Goal: Participate in discussion

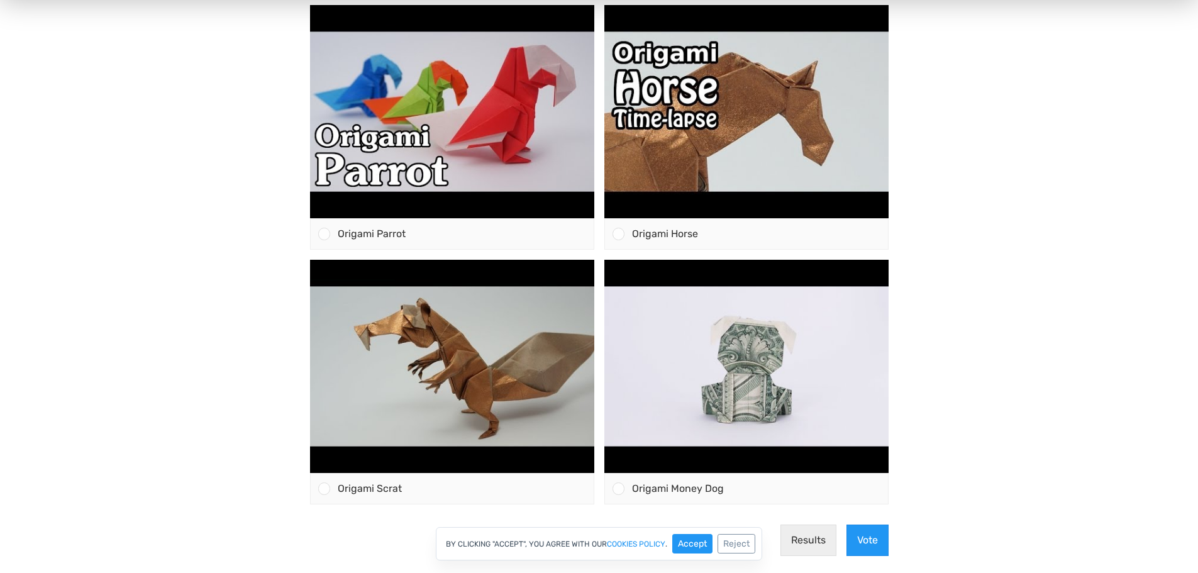
scroll to position [453, 0]
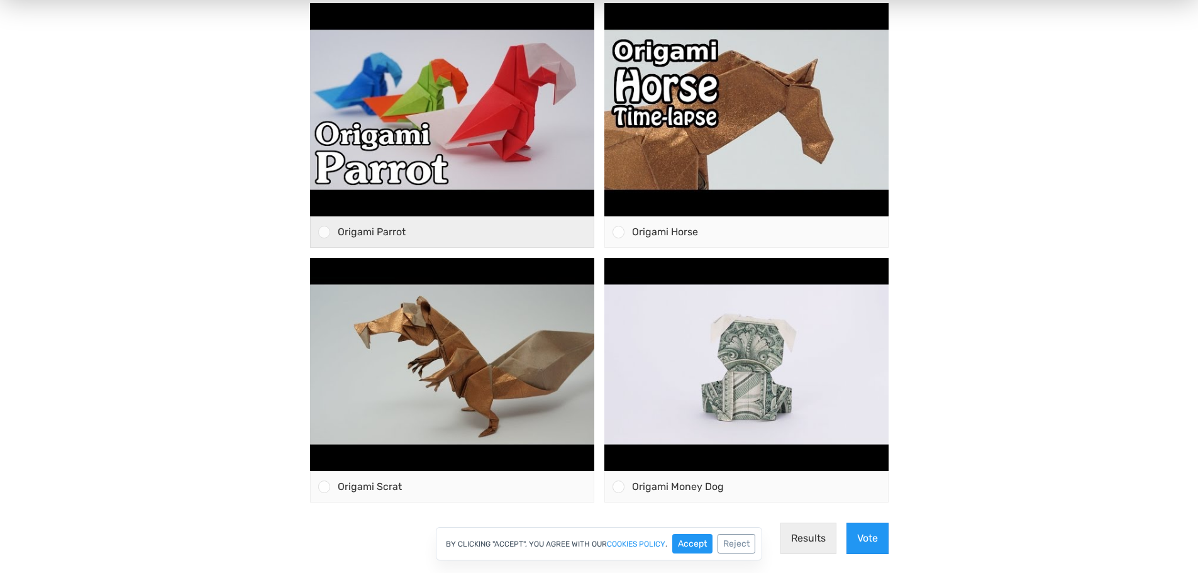
click at [323, 234] on div at bounding box center [324, 232] width 12 height 12
click at [324, 232] on input "Origami Parrot" at bounding box center [324, 232] width 0 height 0
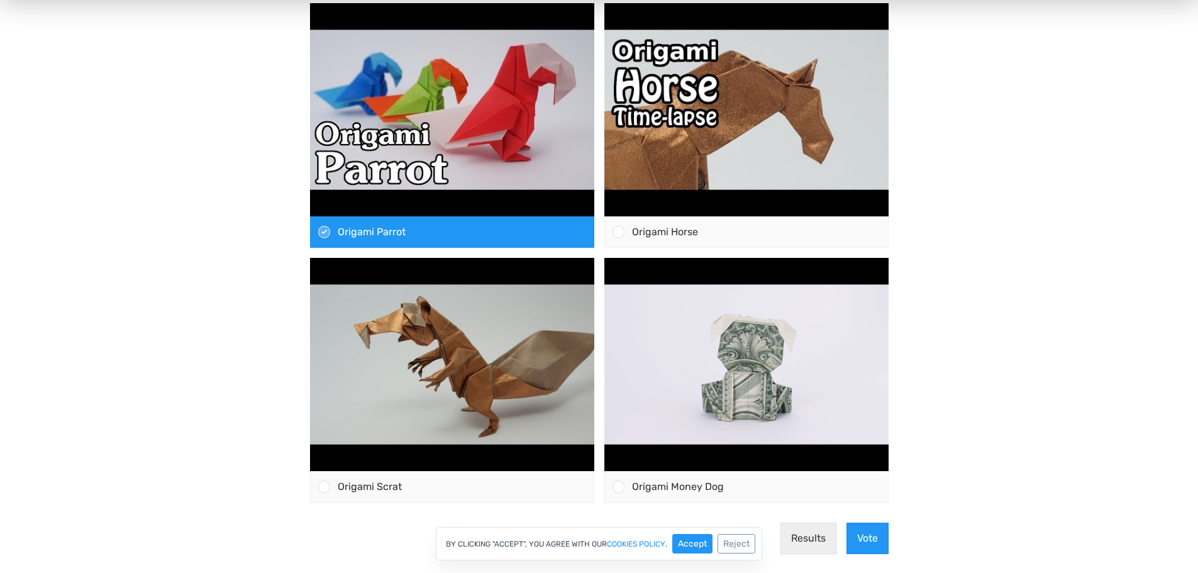
click at [323, 234] on use at bounding box center [324, 231] width 7 height 7
click at [324, 232] on input "Origami Parrot" at bounding box center [324, 232] width 0 height 0
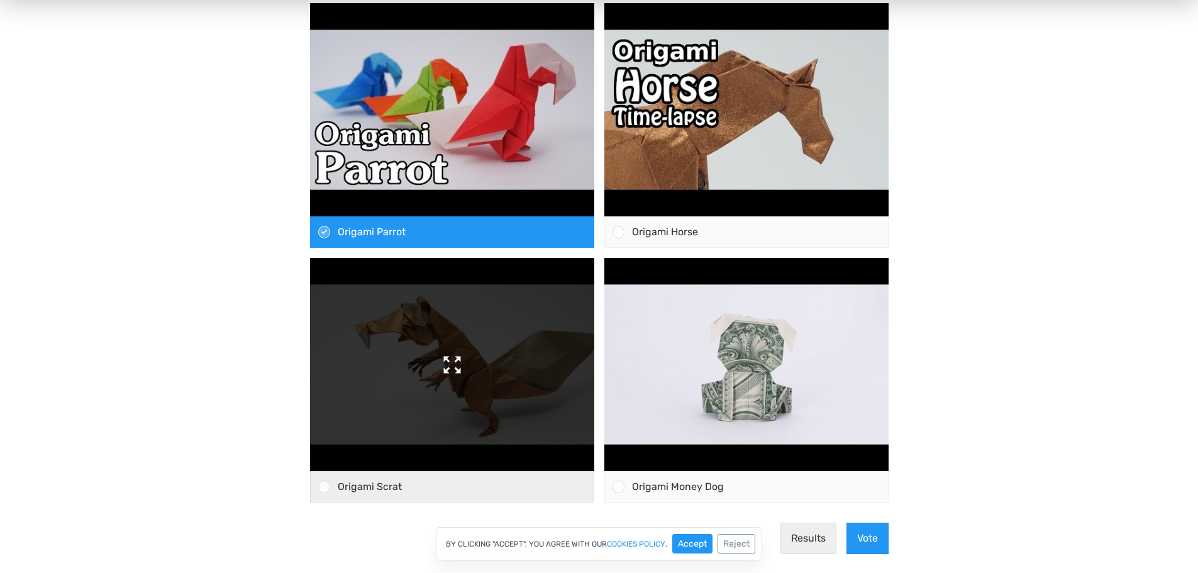
click at [618, 232] on input "Origami Horse" at bounding box center [618, 232] width 0 height 0
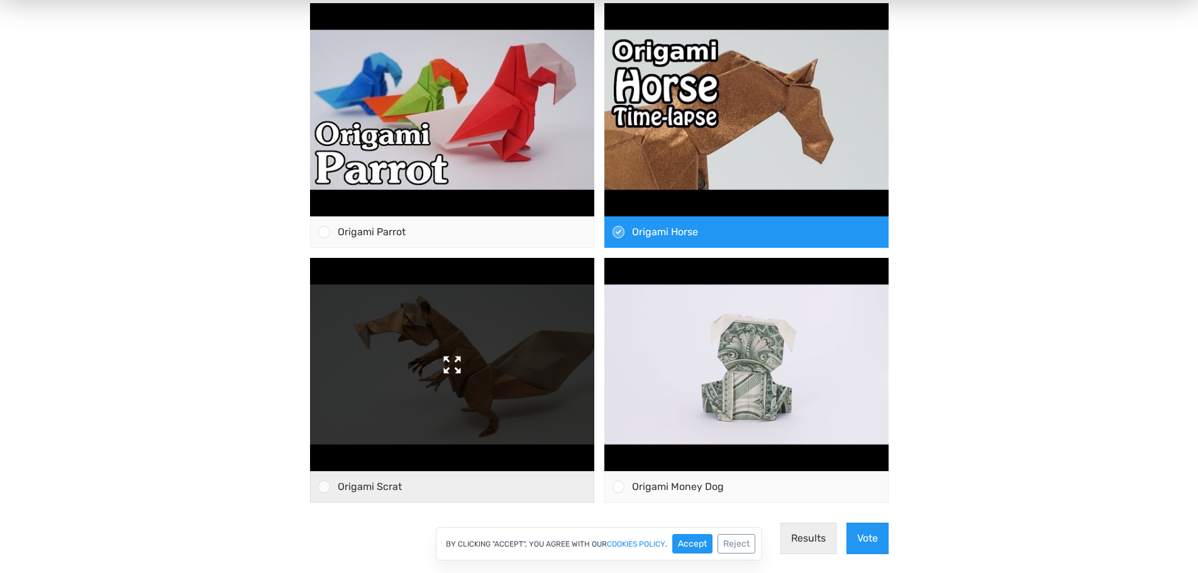
click at [324, 487] on input "Origami Scrat" at bounding box center [324, 487] width 0 height 0
click at [618, 487] on input "Origami Money Dog" at bounding box center [618, 487] width 0 height 0
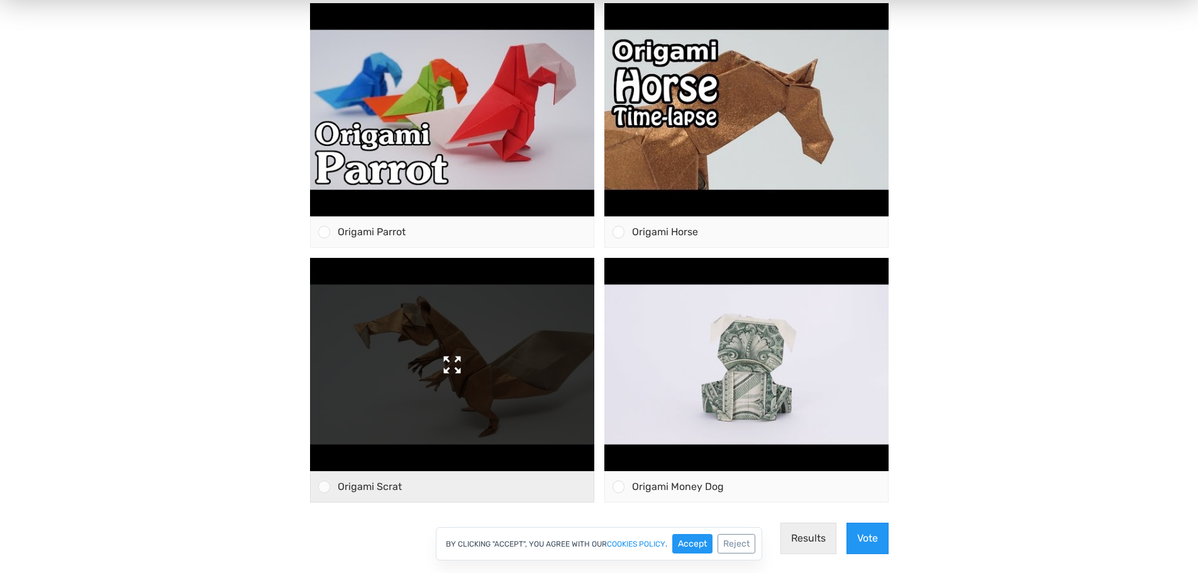
click at [324, 232] on input "Origami Parrot" at bounding box center [324, 232] width 0 height 0
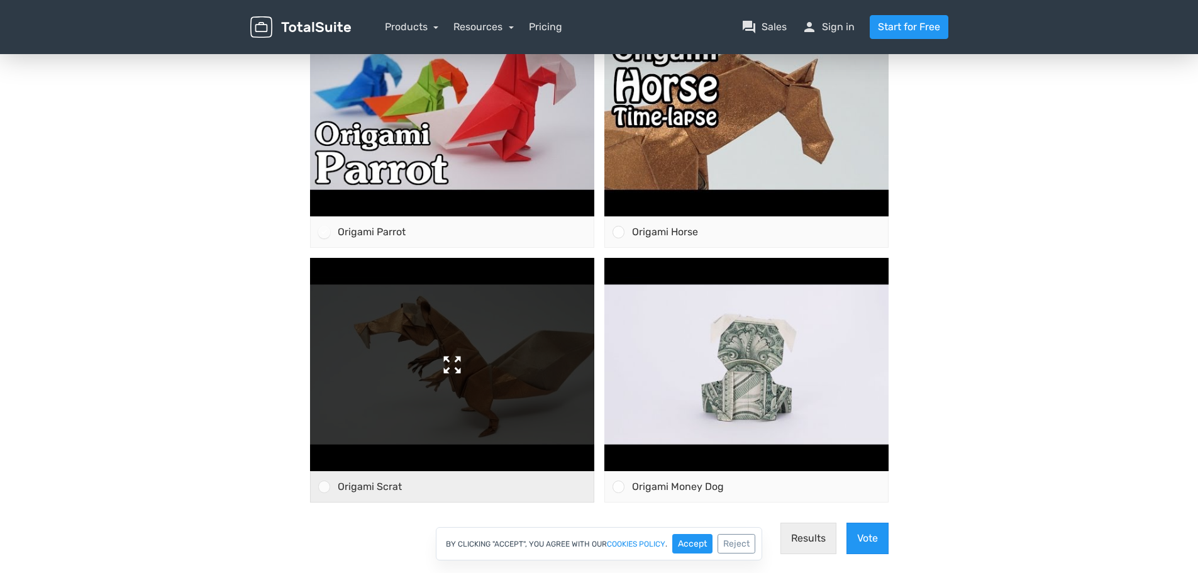
click at [618, 232] on input "Origami Horse" at bounding box center [618, 232] width 0 height 0
click at [324, 487] on input "Origami Scrat" at bounding box center [324, 487] width 0 height 0
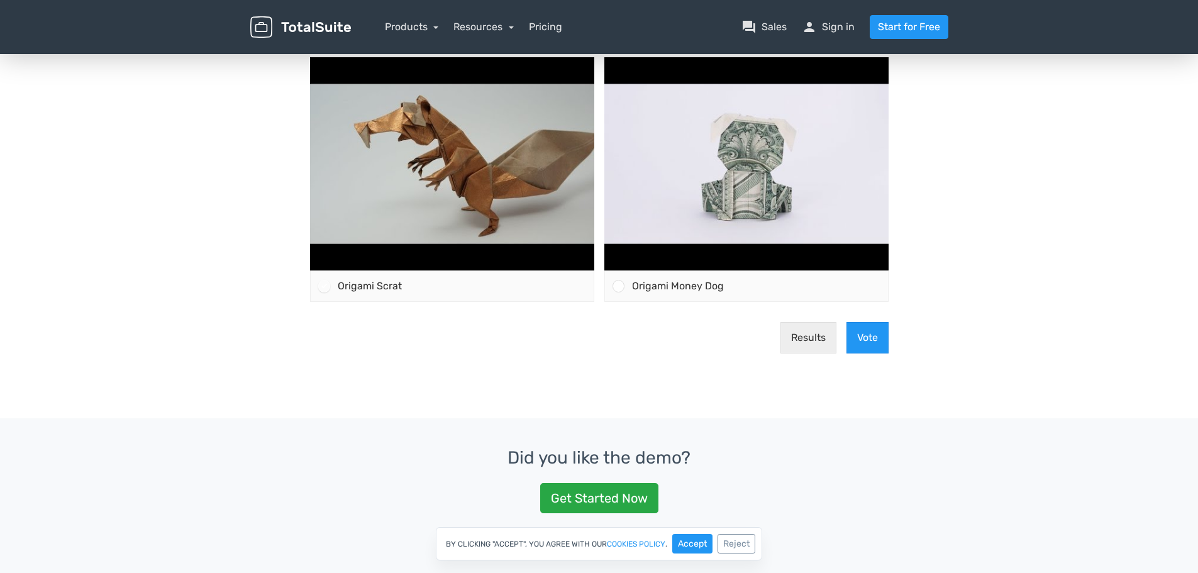
click at [618, 286] on input "Origami Money Dog" at bounding box center [618, 286] width 0 height 0
click at [324, 31] on input "Origami Parrot" at bounding box center [324, 31] width 0 height 0
click at [618, 31] on input "Origami Horse" at bounding box center [618, 31] width 0 height 0
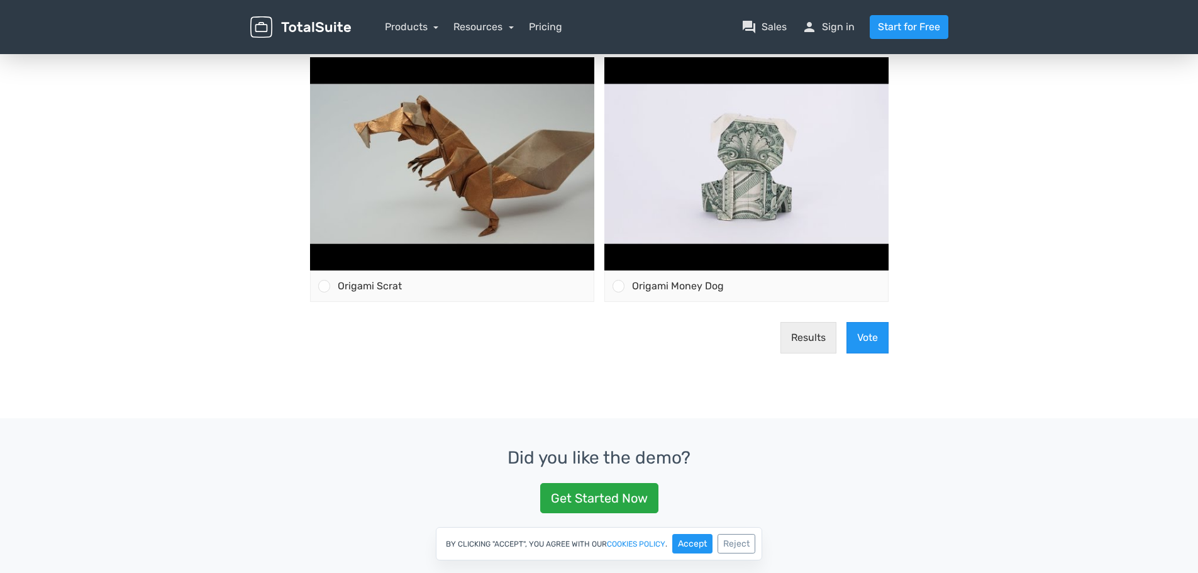
scroll to position [144, 0]
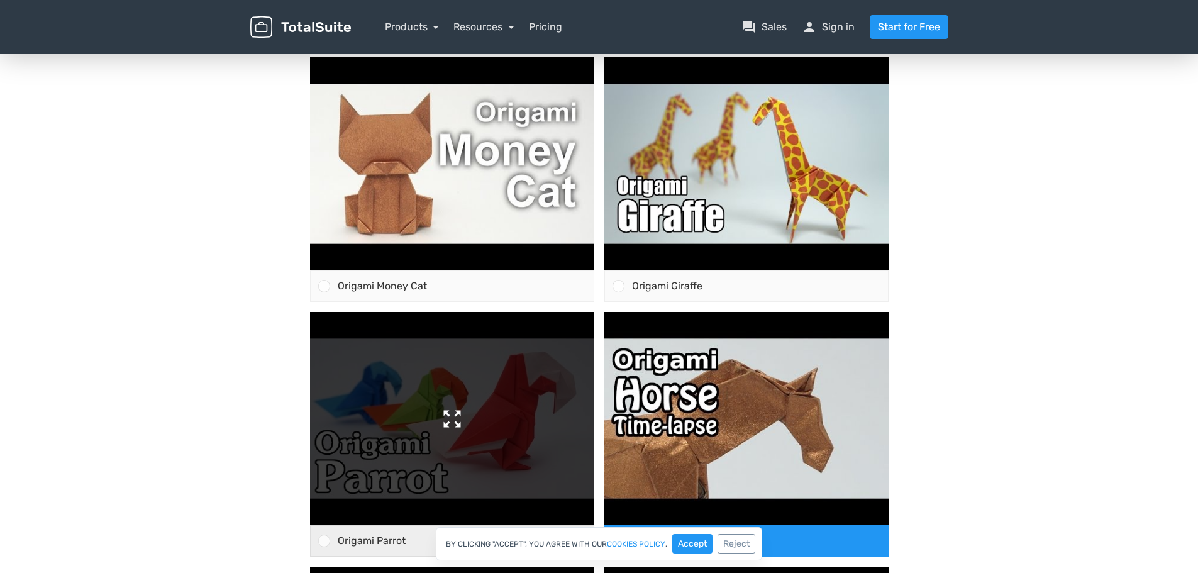
click at [324, 541] on input "Origami Parrot" at bounding box center [324, 541] width 0 height 0
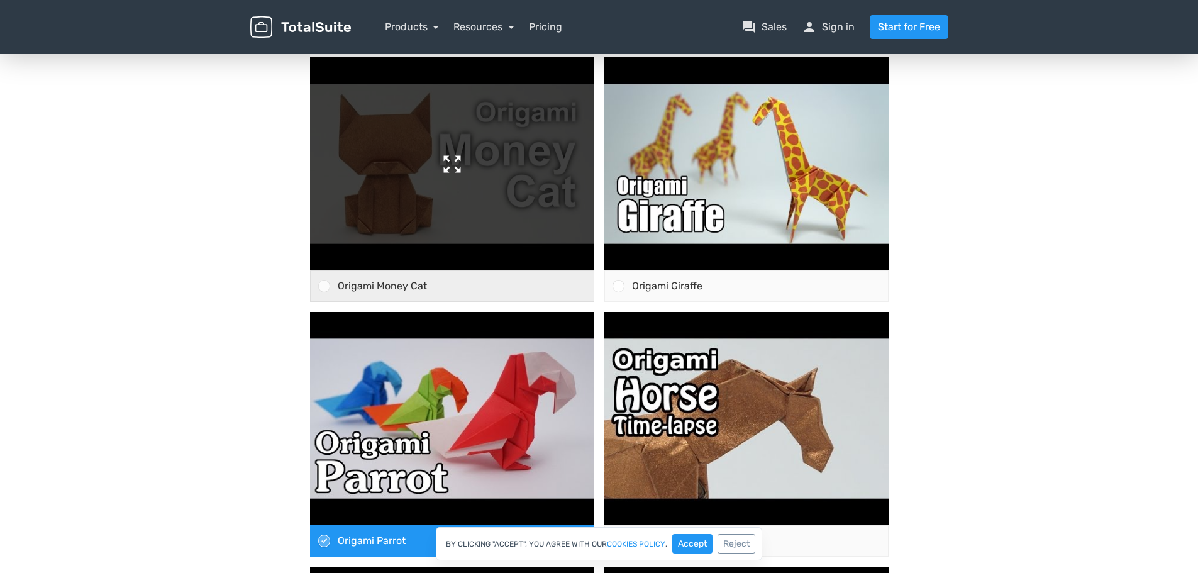
click at [618, 286] on input "Origami Giraffe" at bounding box center [618, 286] width 0 height 0
click at [324, 286] on input "Origami Money Cat" at bounding box center [324, 286] width 0 height 0
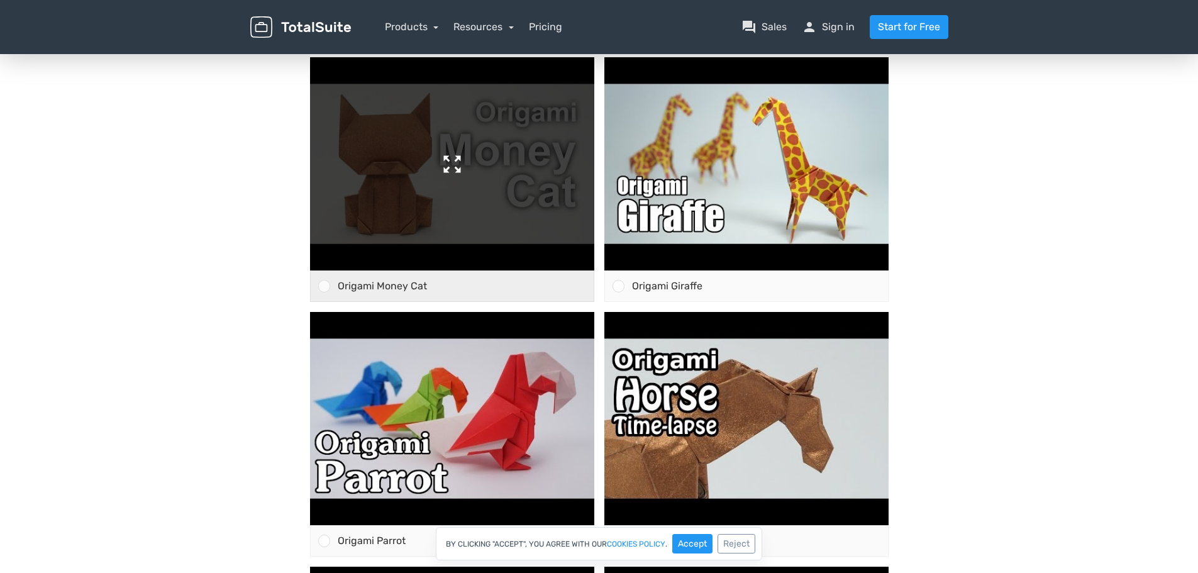
click at [618, 541] on input "Origami Horse" at bounding box center [618, 541] width 0 height 0
click at [324, 541] on input "Origami Parrot" at bounding box center [324, 541] width 0 height 0
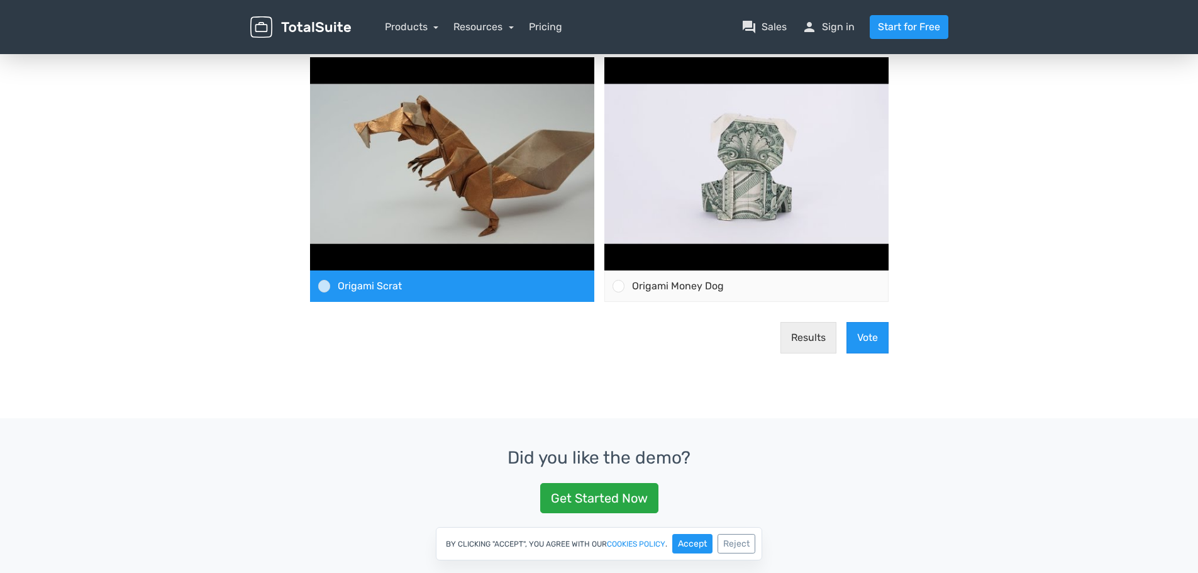
click at [618, 286] on input "Origami Money Dog" at bounding box center [618, 286] width 0 height 0
click at [324, 286] on input "Origami Scrat" at bounding box center [324, 286] width 0 height 0
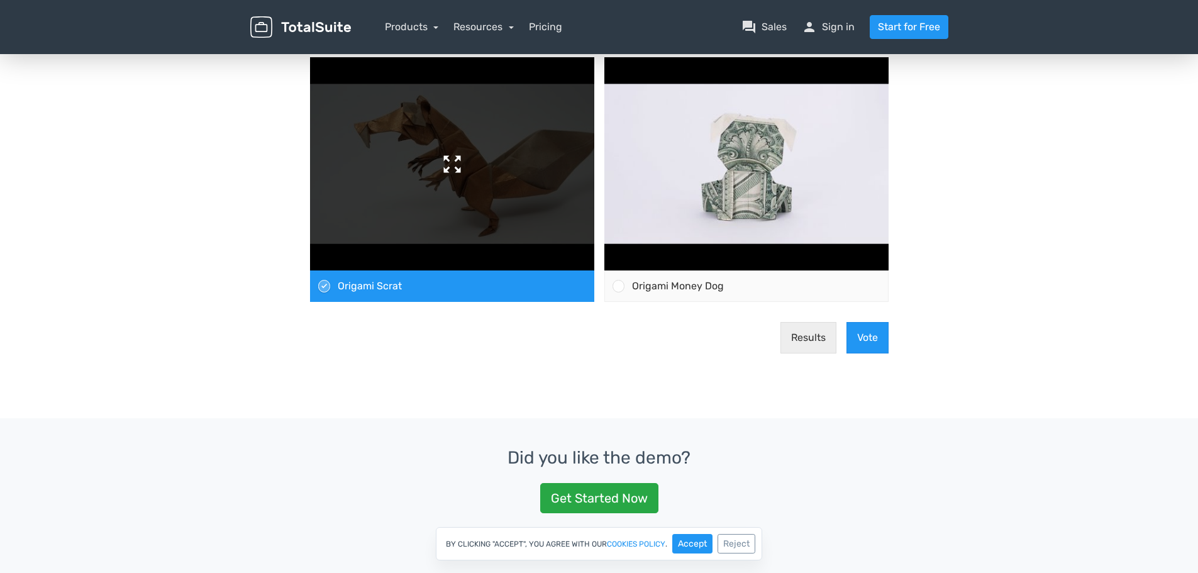
click at [618, 31] on input "Origami Horse" at bounding box center [618, 31] width 0 height 0
click at [324, 31] on input "Origami Parrot" at bounding box center [324, 31] width 0 height 0
